Goal: Information Seeking & Learning: Learn about a topic

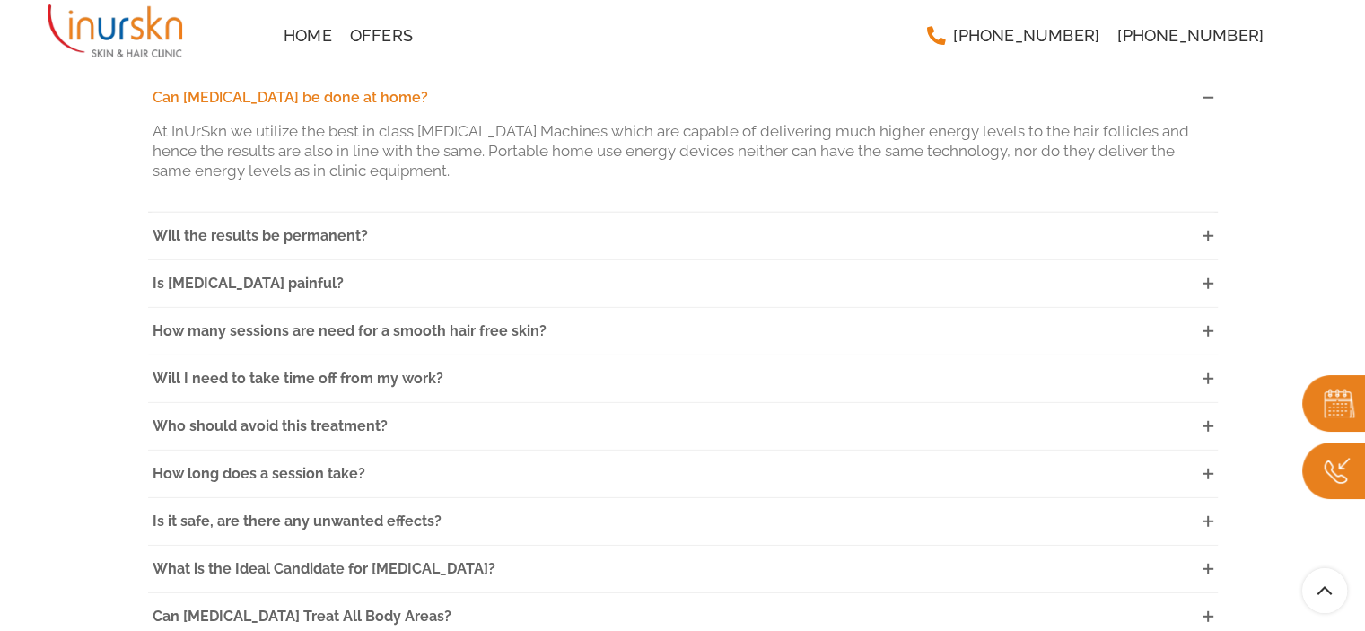
scroll to position [4816, 0]
click at [274, 226] on span "Will the results be permanent?" at bounding box center [260, 234] width 215 height 17
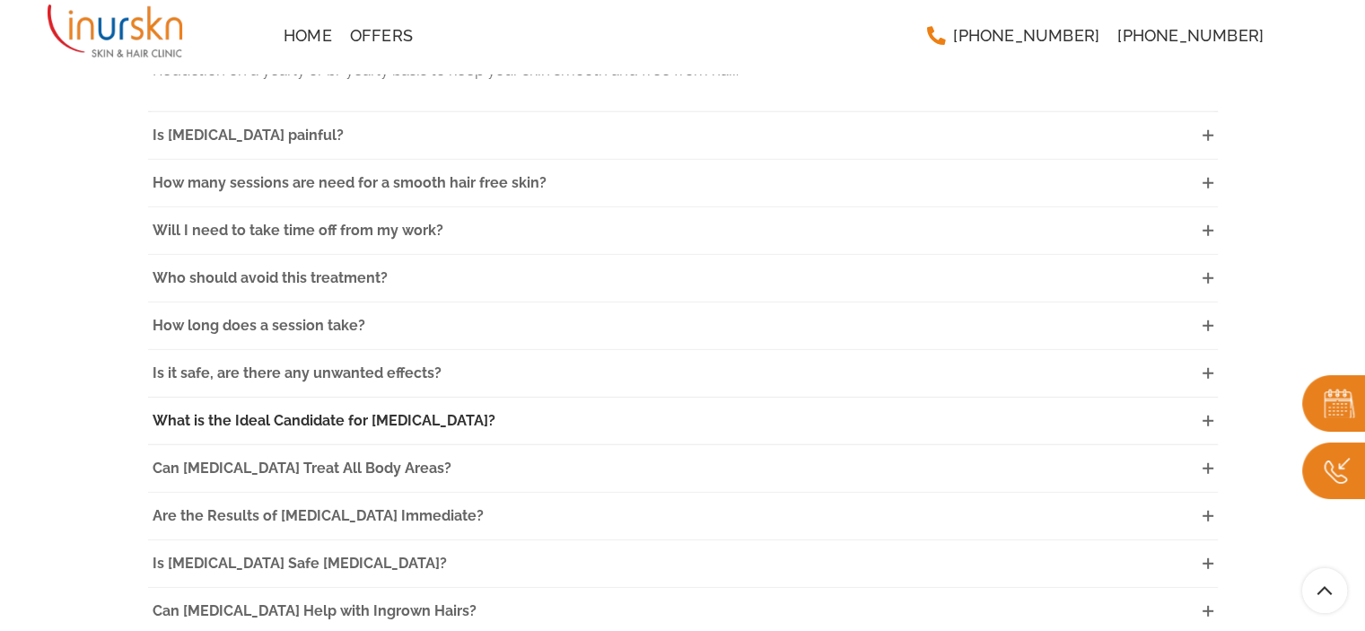
scroll to position [4996, 0]
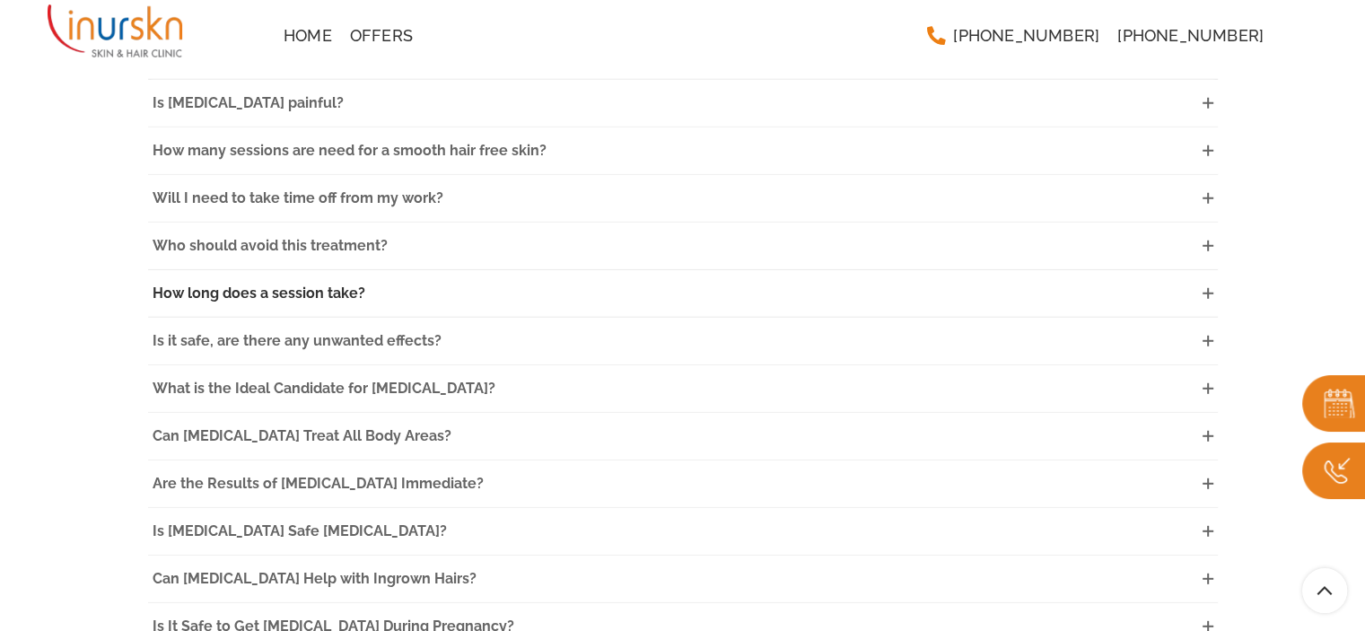
click at [224, 284] on span "How long does a session take?" at bounding box center [259, 292] width 213 height 17
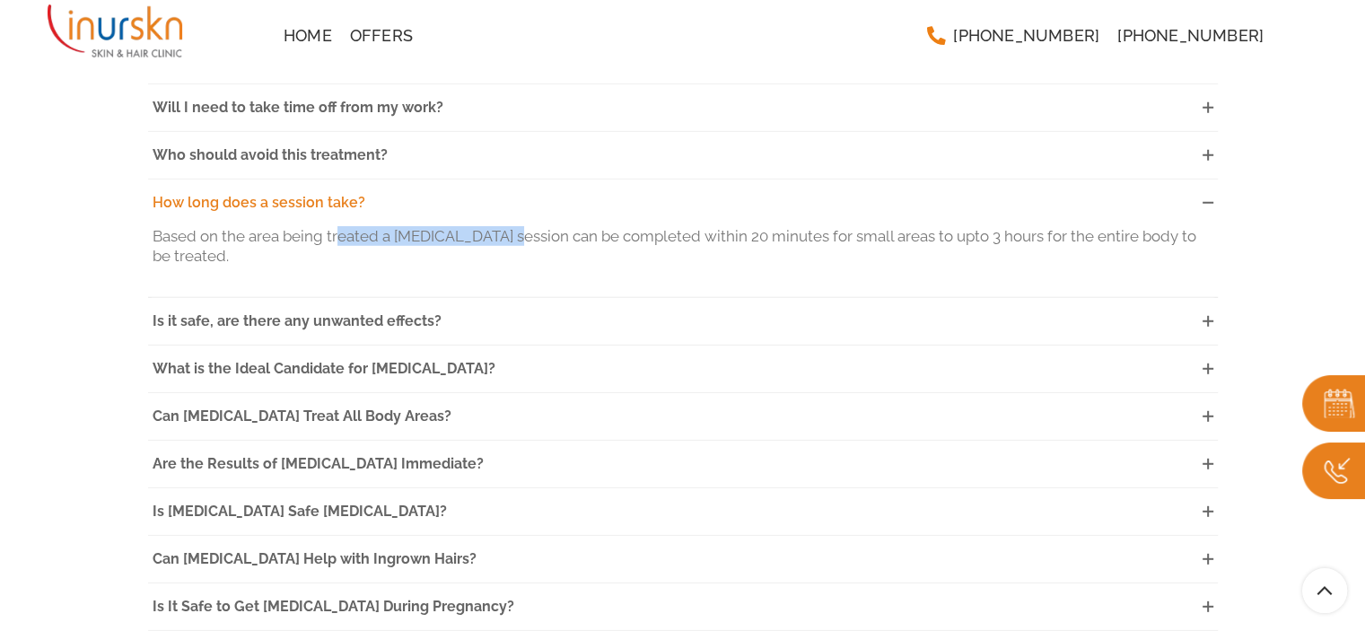
drag, startPoint x: 339, startPoint y: 208, endPoint x: 506, endPoint y: 207, distance: 166.9
click at [506, 226] on p "Based on the area being treated a [MEDICAL_DATA] session can be completed withi…" at bounding box center [683, 245] width 1061 height 39
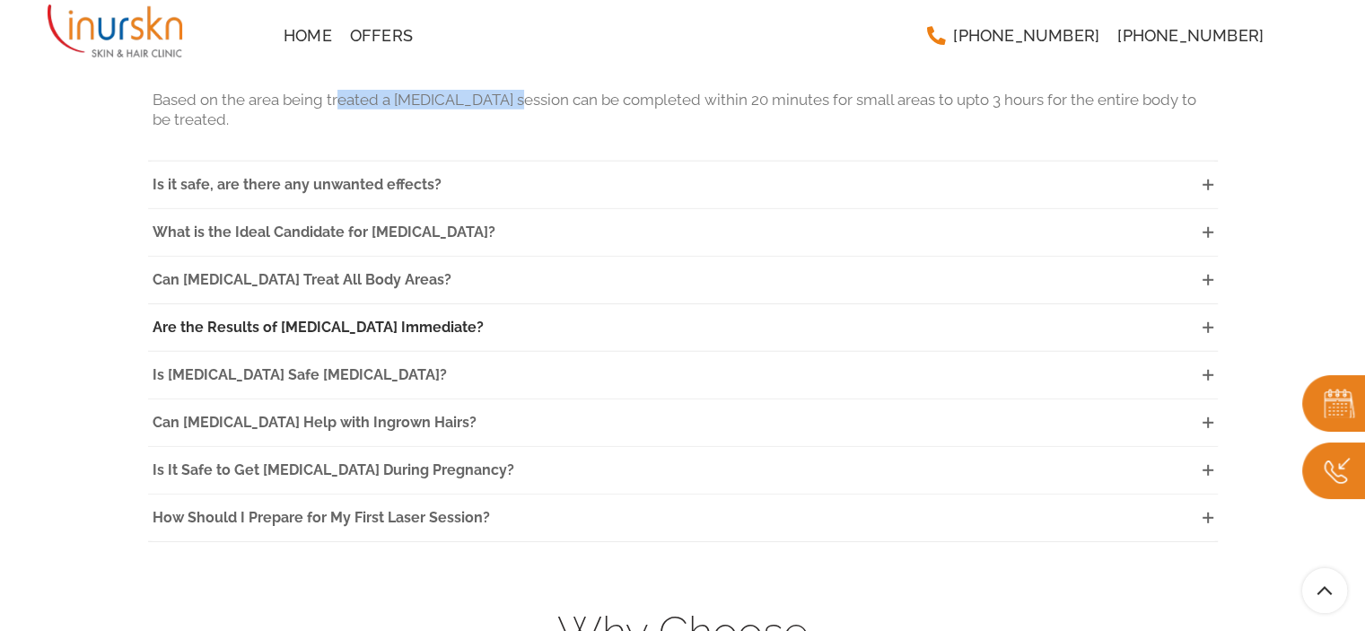
scroll to position [5175, 0]
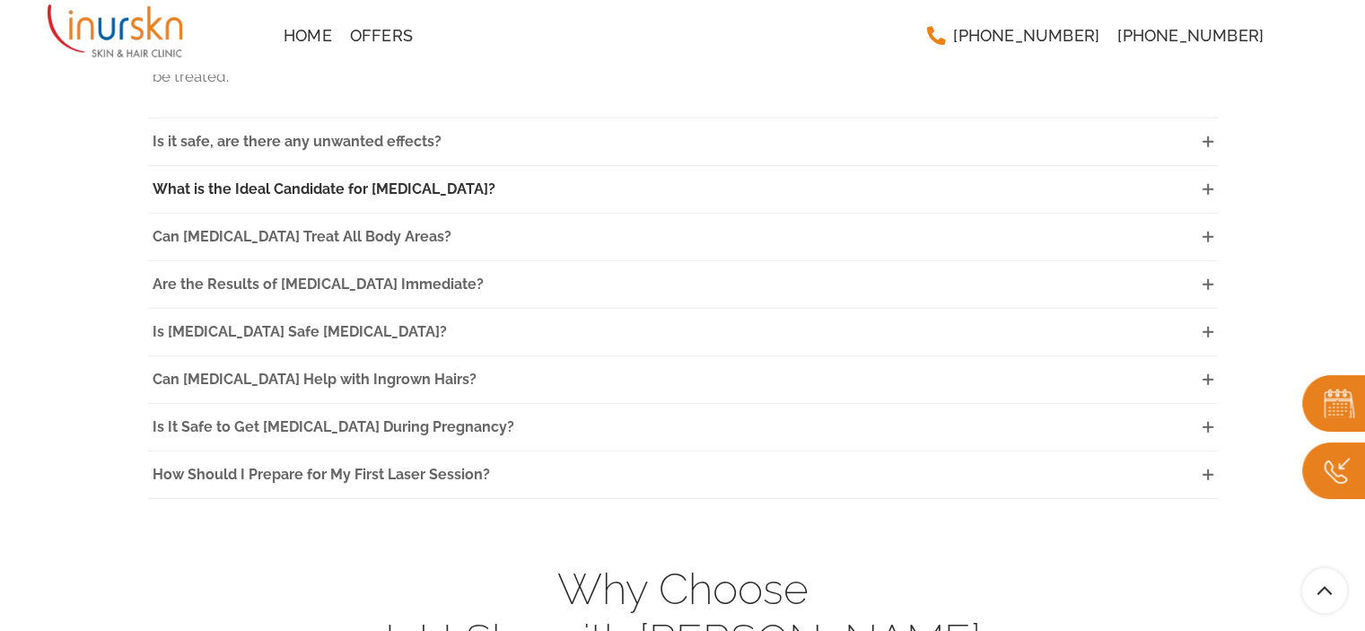
click at [275, 180] on span "What is the Ideal Candidate for [MEDICAL_DATA]?" at bounding box center [324, 188] width 343 height 17
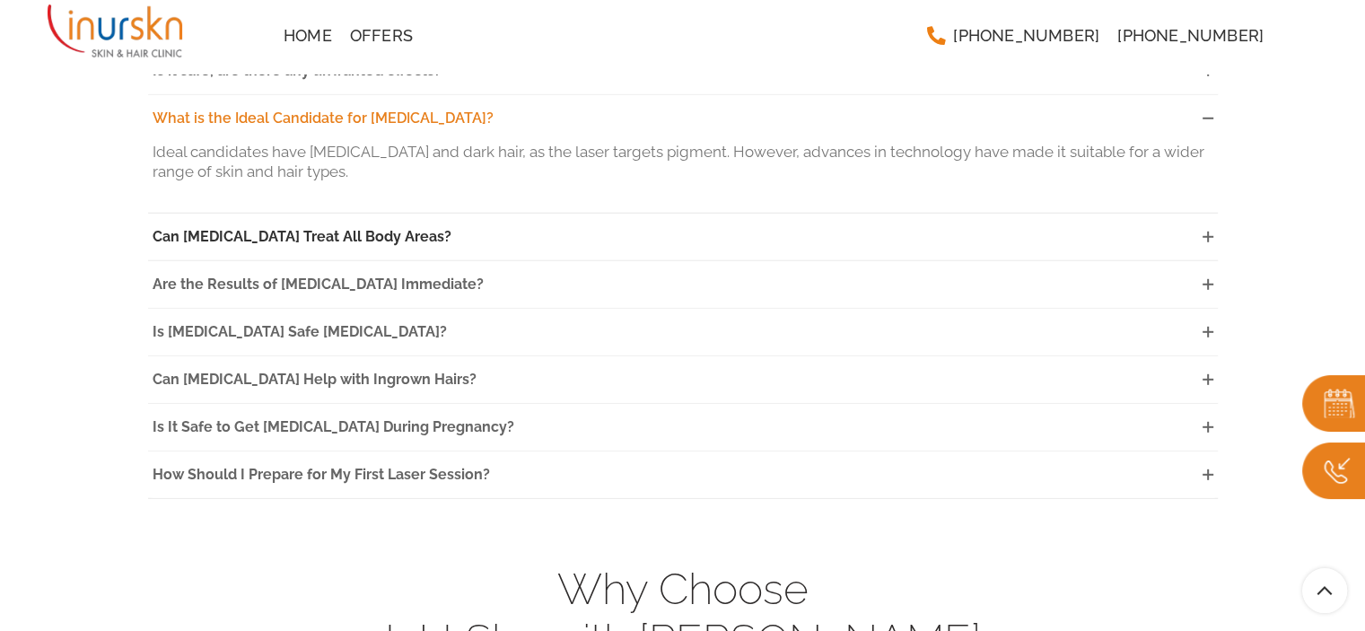
click at [276, 228] on span "Can [MEDICAL_DATA] Treat All Body Areas?" at bounding box center [302, 236] width 299 height 17
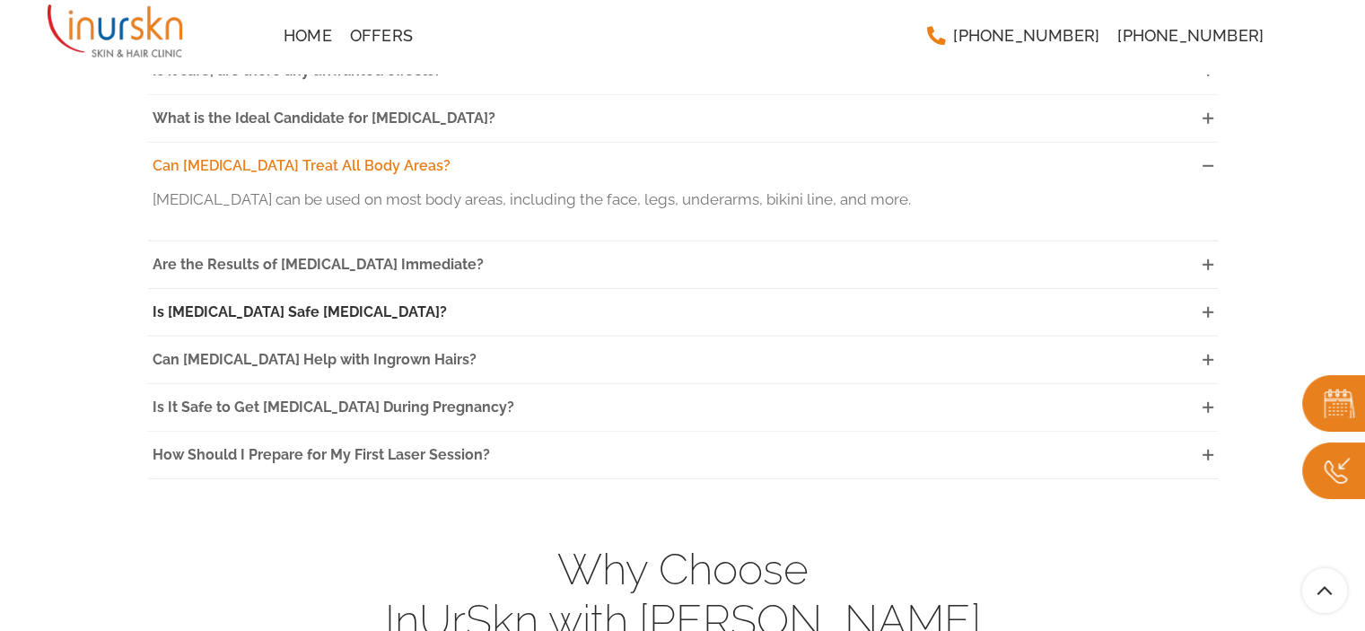
click at [330, 303] on span "Is [MEDICAL_DATA] Safe [MEDICAL_DATA]?" at bounding box center [300, 311] width 294 height 17
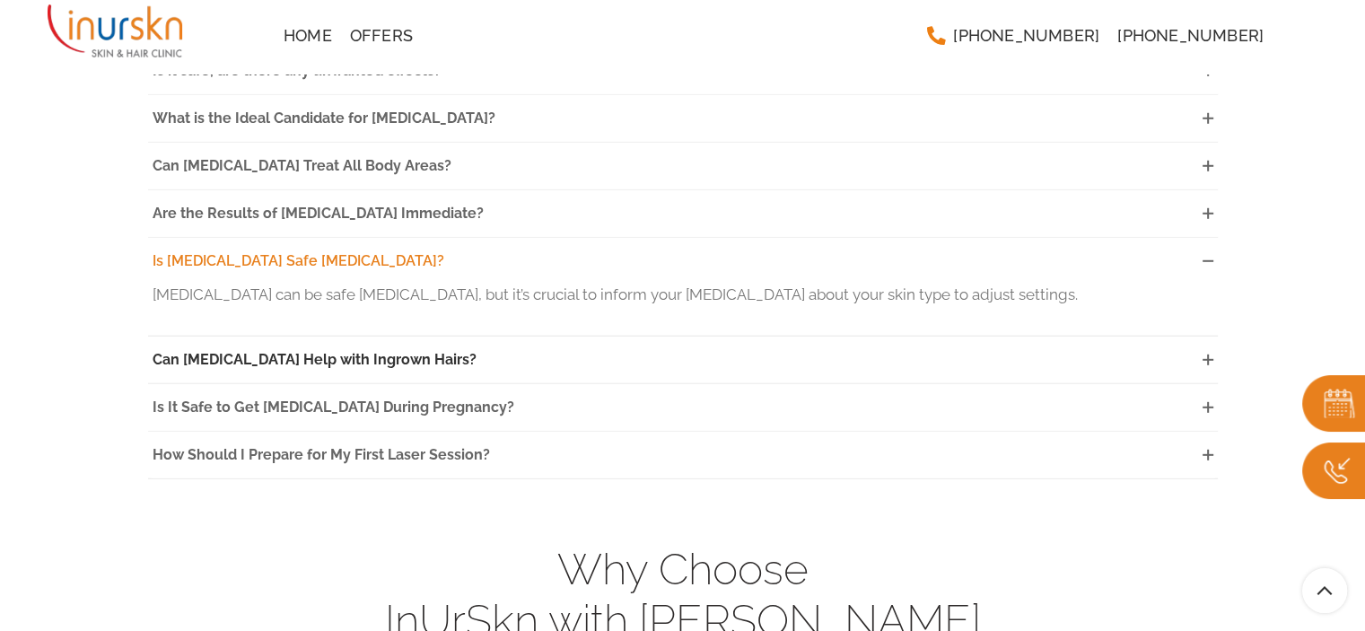
click at [219, 351] on span "Can [MEDICAL_DATA] Help with Ingrown Hairs?" at bounding box center [315, 359] width 324 height 17
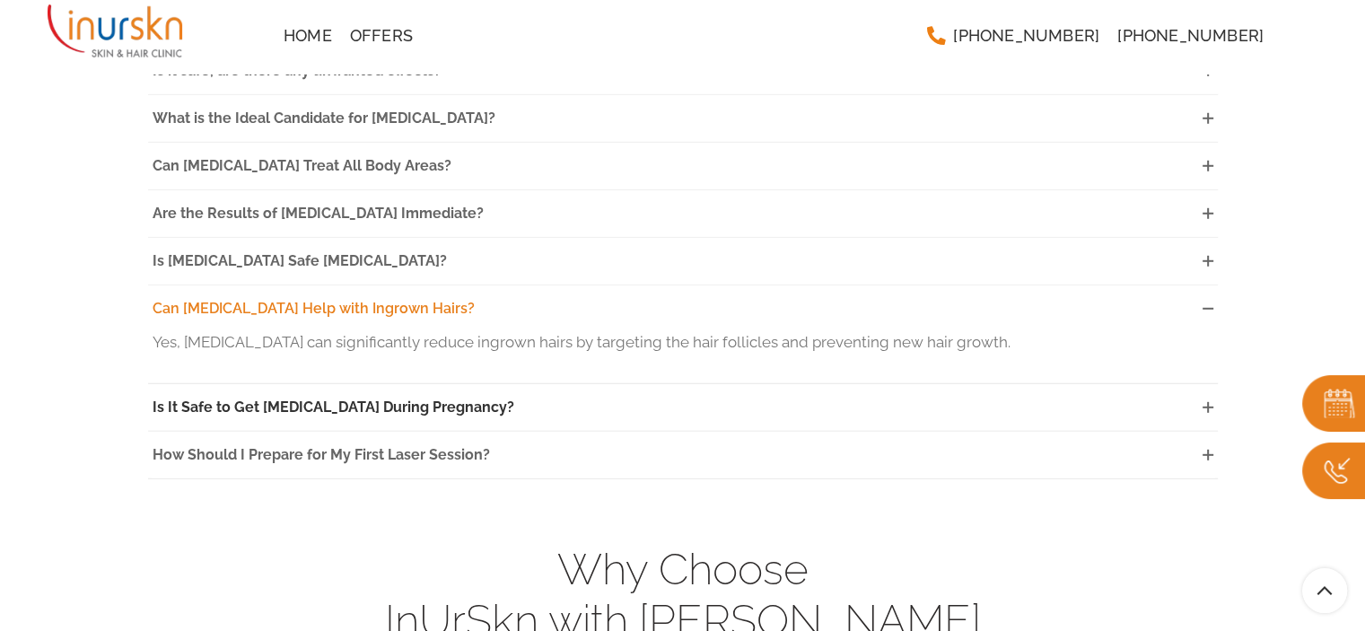
click at [235, 398] on span "Is It Safe to Get [MEDICAL_DATA] During Pregnancy?" at bounding box center [334, 406] width 362 height 17
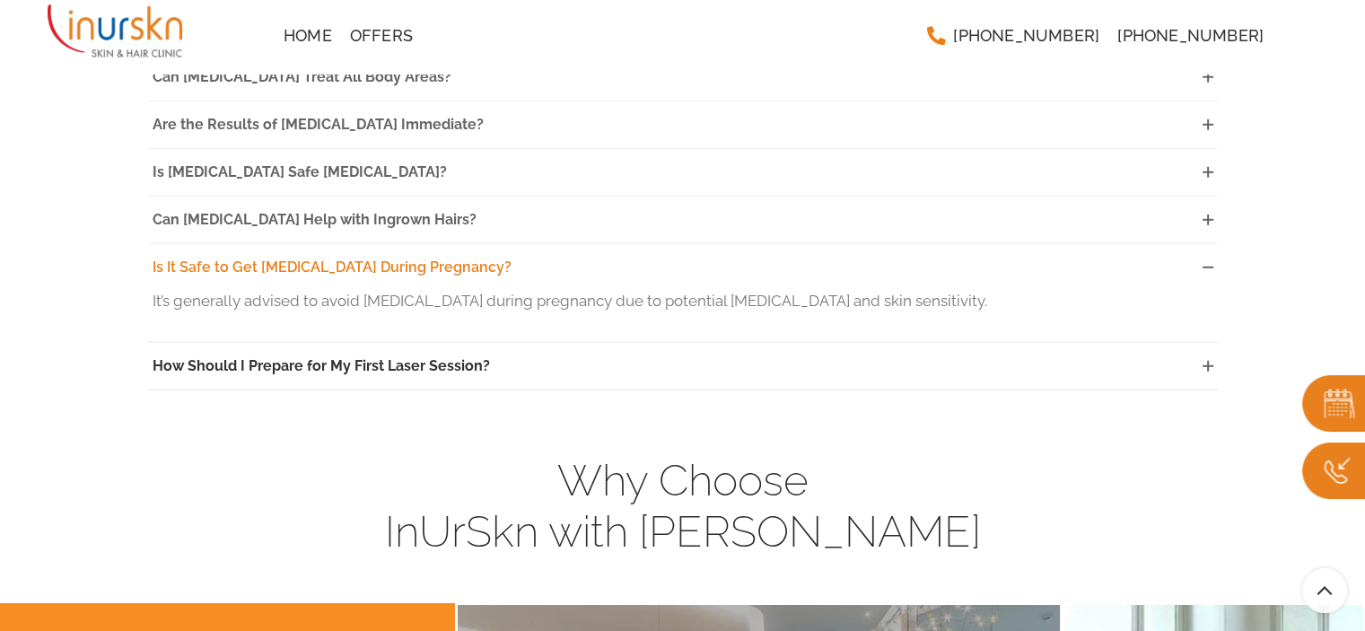
scroll to position [5265, 0]
click at [223, 356] on span "How Should I Prepare for My First Laser Session?" at bounding box center [321, 364] width 337 height 17
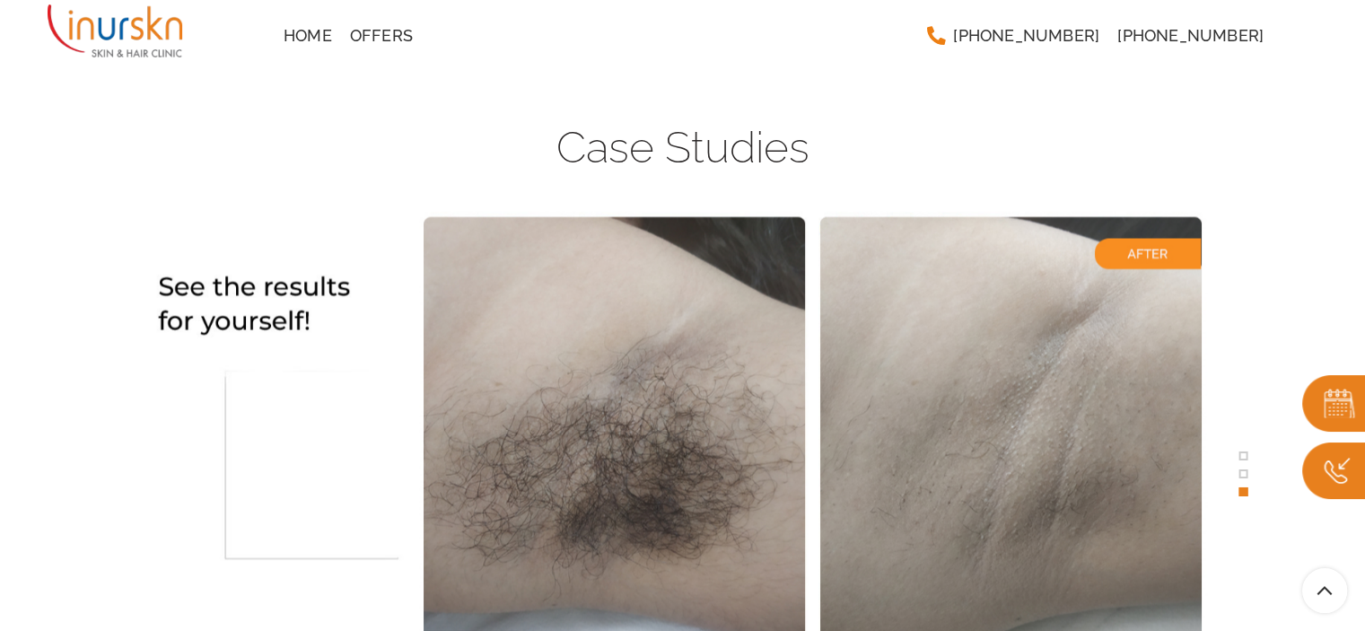
scroll to position [3503, 0]
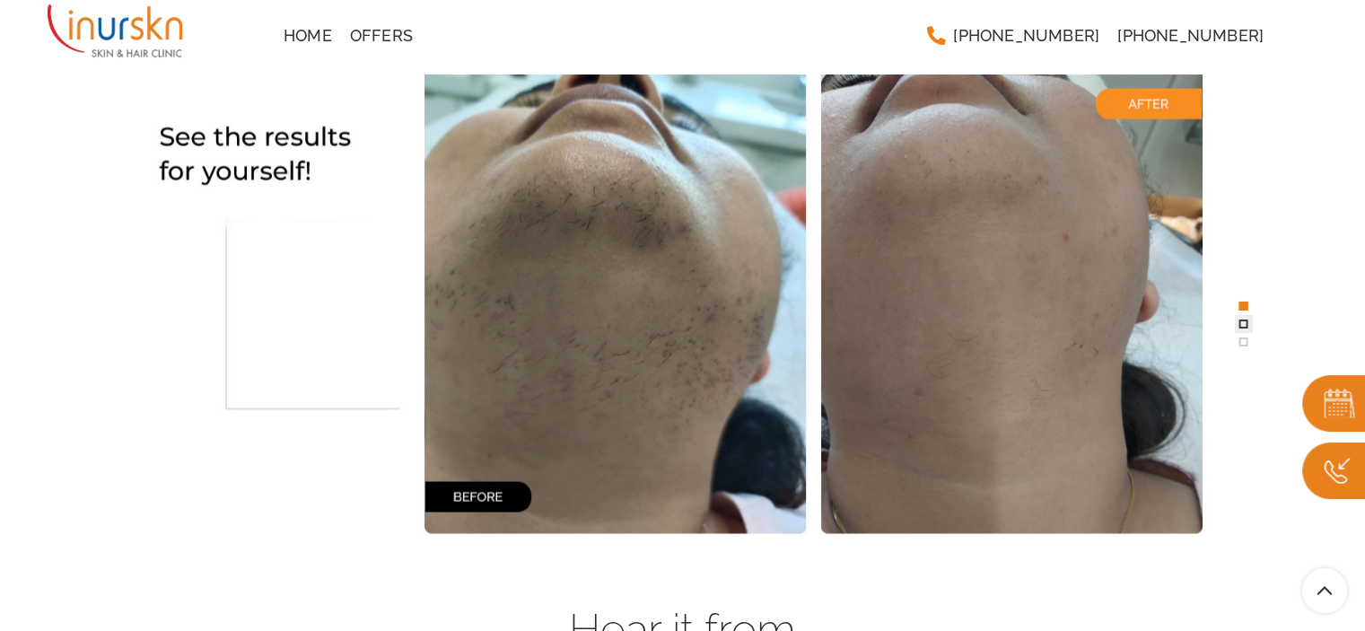
click at [1241, 322] on span at bounding box center [1242, 323] width 9 height 9
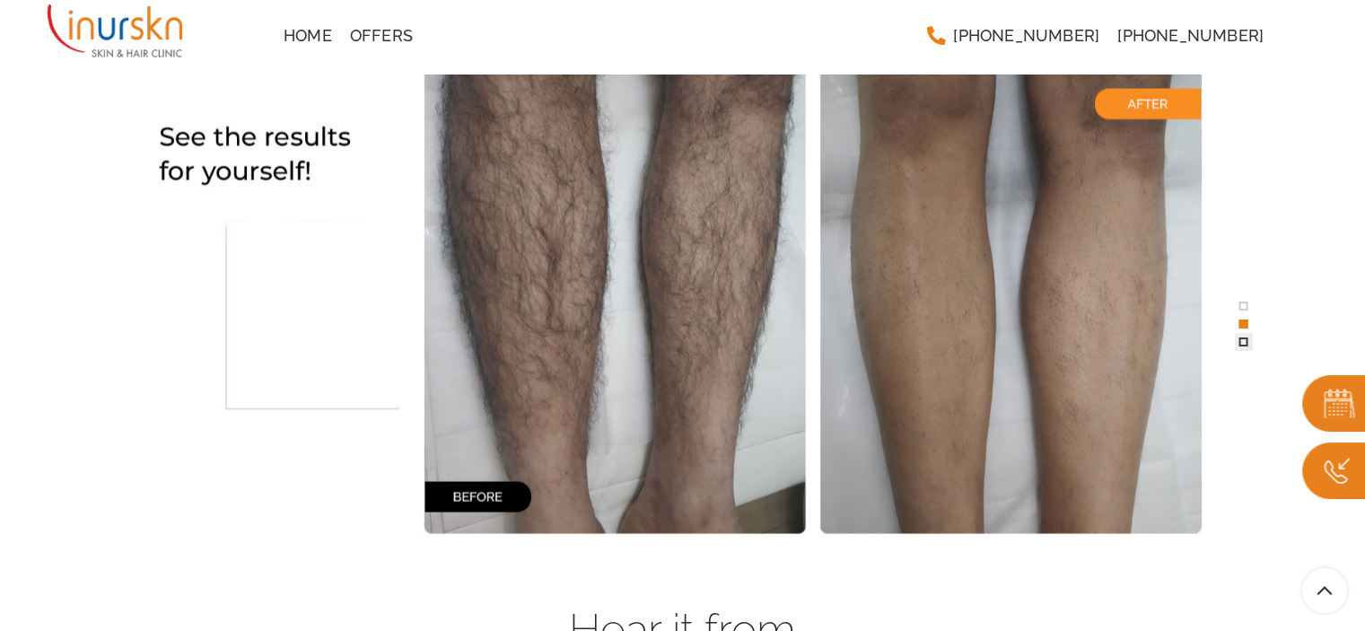
click at [1249, 342] on button at bounding box center [1243, 342] width 18 height 18
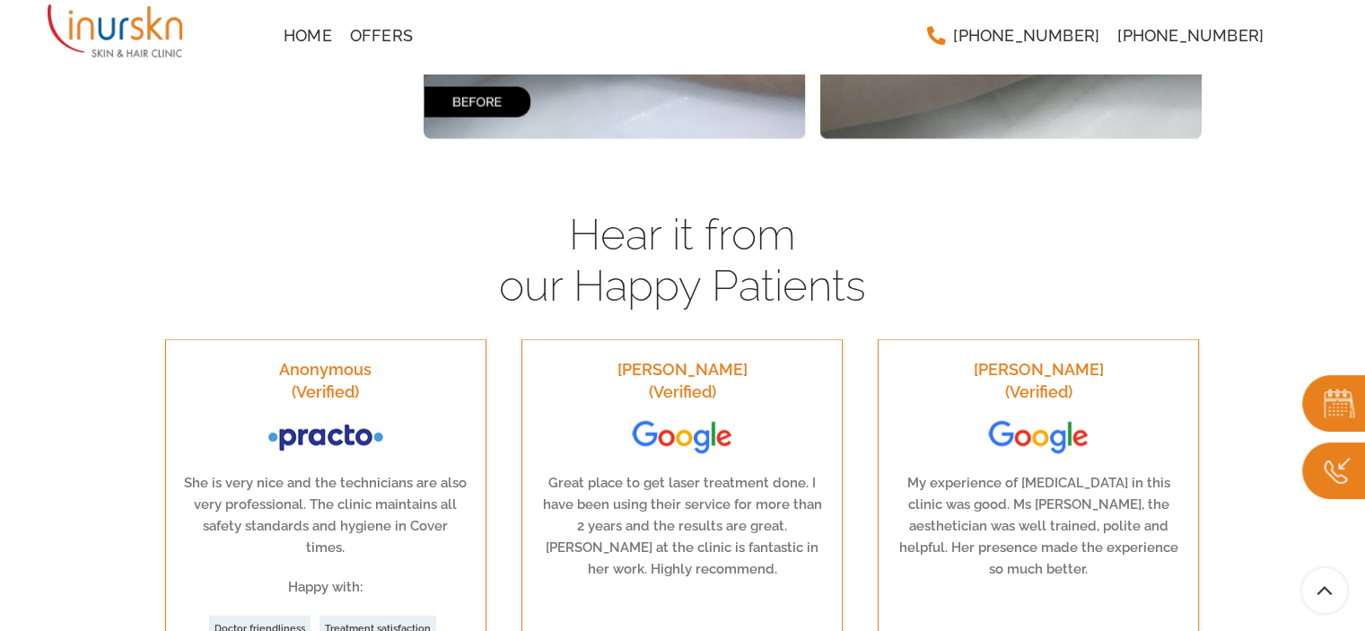
scroll to position [3772, 0]
